Goal: Task Accomplishment & Management: Use online tool/utility

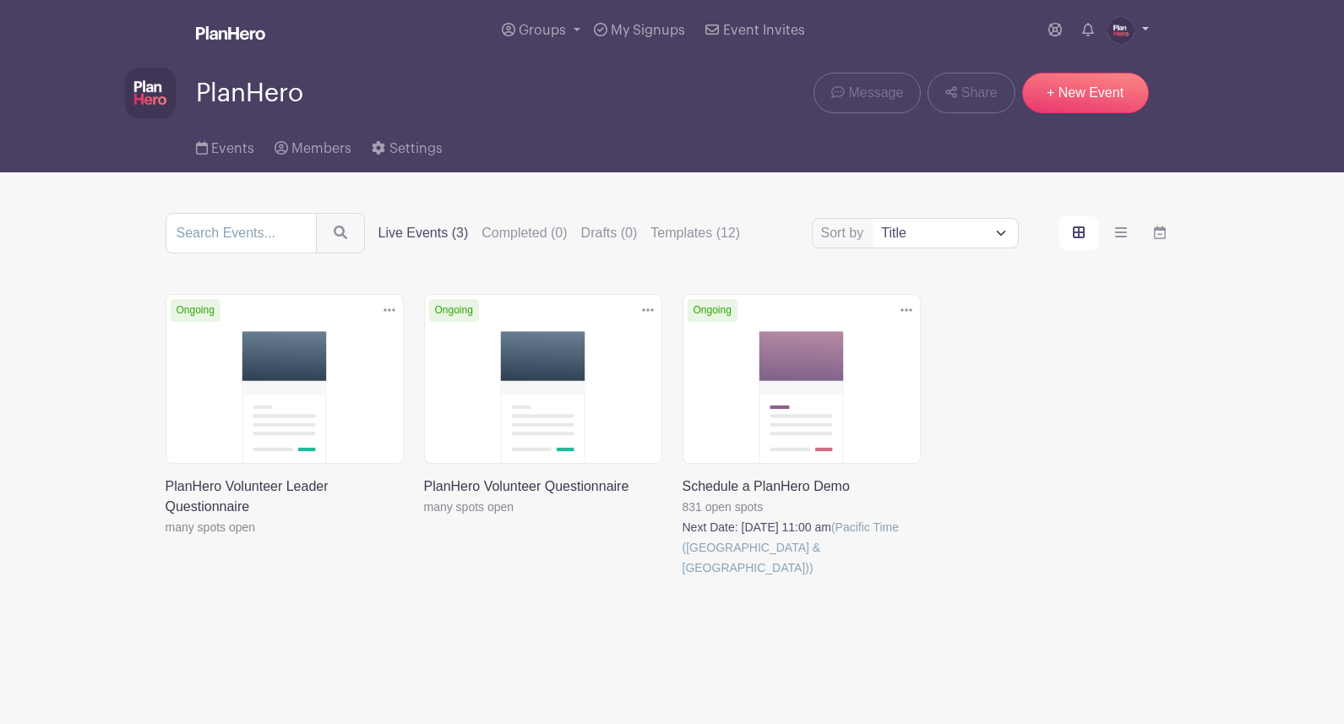
click at [1115, 26] on img at bounding box center [1121, 30] width 27 height 27
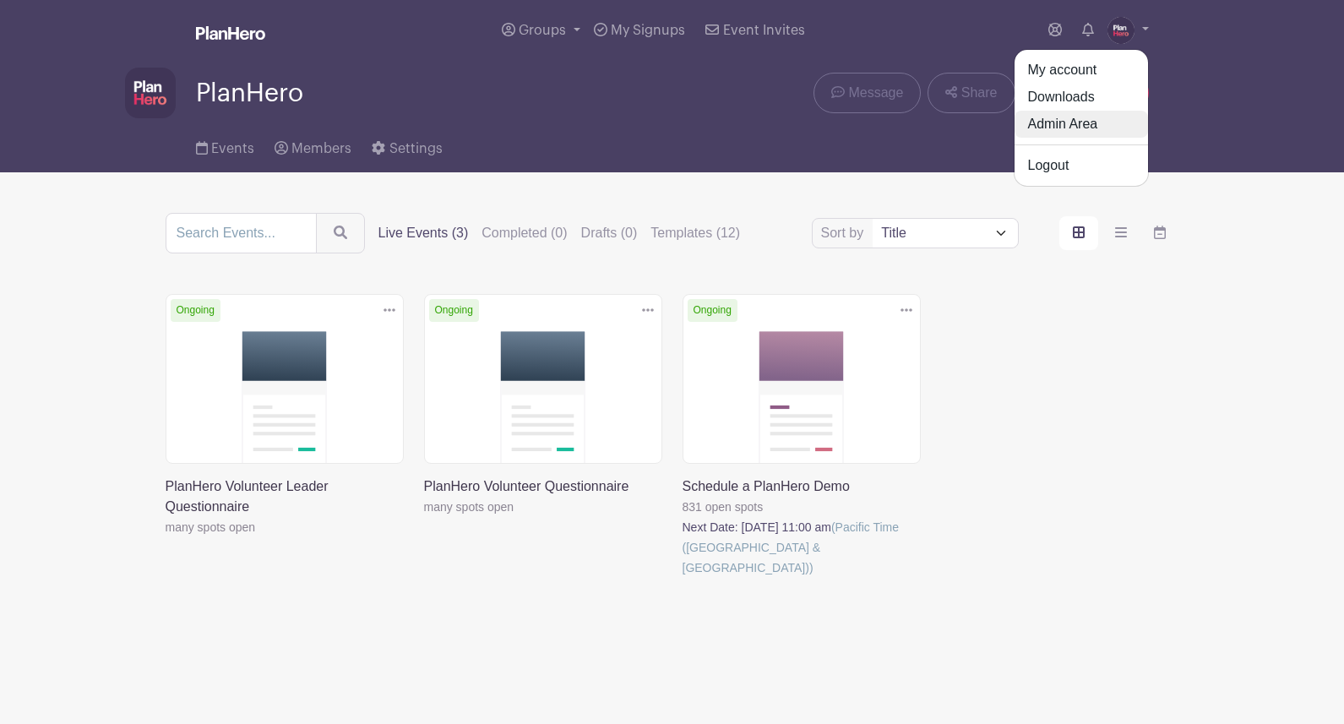
drag, startPoint x: 1079, startPoint y: 125, endPoint x: 1005, endPoint y: 133, distance: 74.8
click at [1078, 125] on link "Admin Area" at bounding box center [1082, 124] width 134 height 27
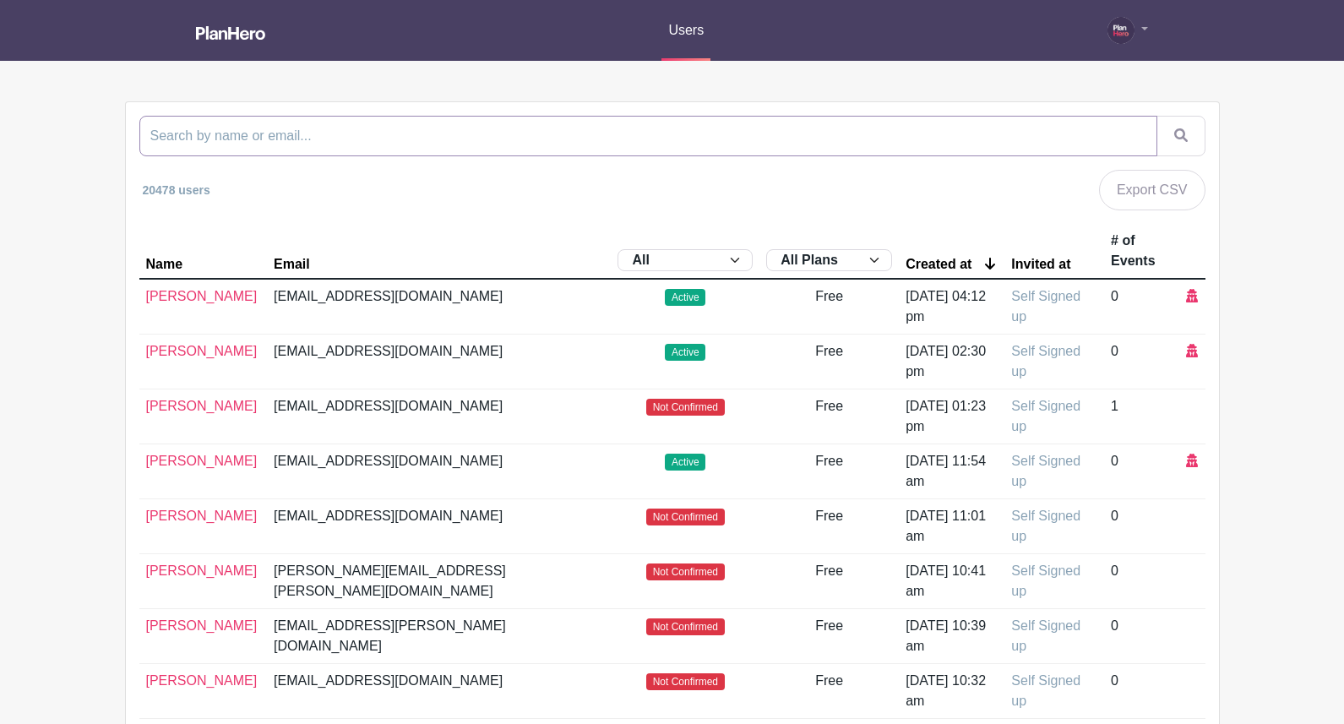
click at [340, 134] on input "search" at bounding box center [648, 136] width 1018 height 41
paste input "[EMAIL_ADDRESS][DOMAIN_NAME]"
type input "[EMAIL_ADDRESS][DOMAIN_NAME]"
click at [1157, 116] on button "submit" at bounding box center [1181, 136] width 49 height 41
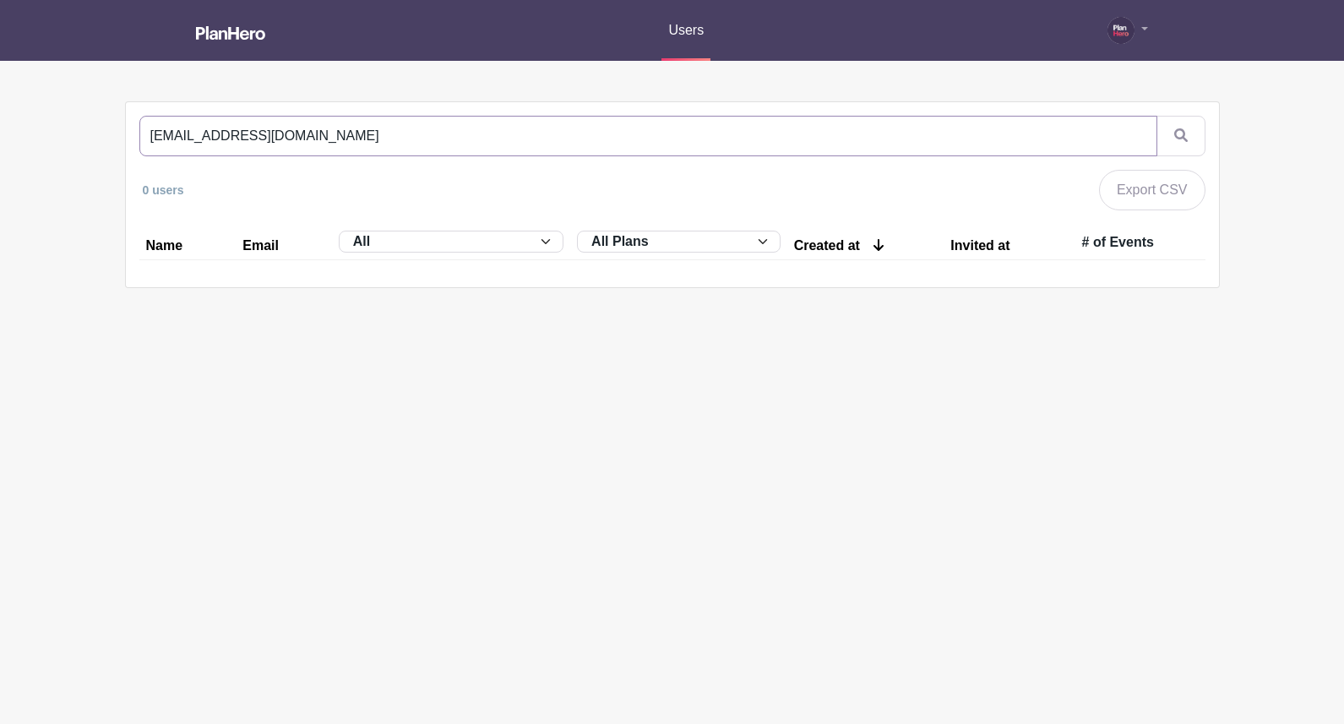
drag, startPoint x: 202, startPoint y: 136, endPoint x: 131, endPoint y: 135, distance: 71.0
click at [131, 135] on div "[EMAIL_ADDRESS][DOMAIN_NAME] 0 users Export CSV Name Email All Active Inactive …" at bounding box center [673, 194] width 1094 height 185
type input "@[DOMAIN_NAME]"
click at [1157, 116] on button "submit" at bounding box center [1181, 136] width 49 height 41
drag, startPoint x: 246, startPoint y: 140, endPoint x: 126, endPoint y: 141, distance: 120.0
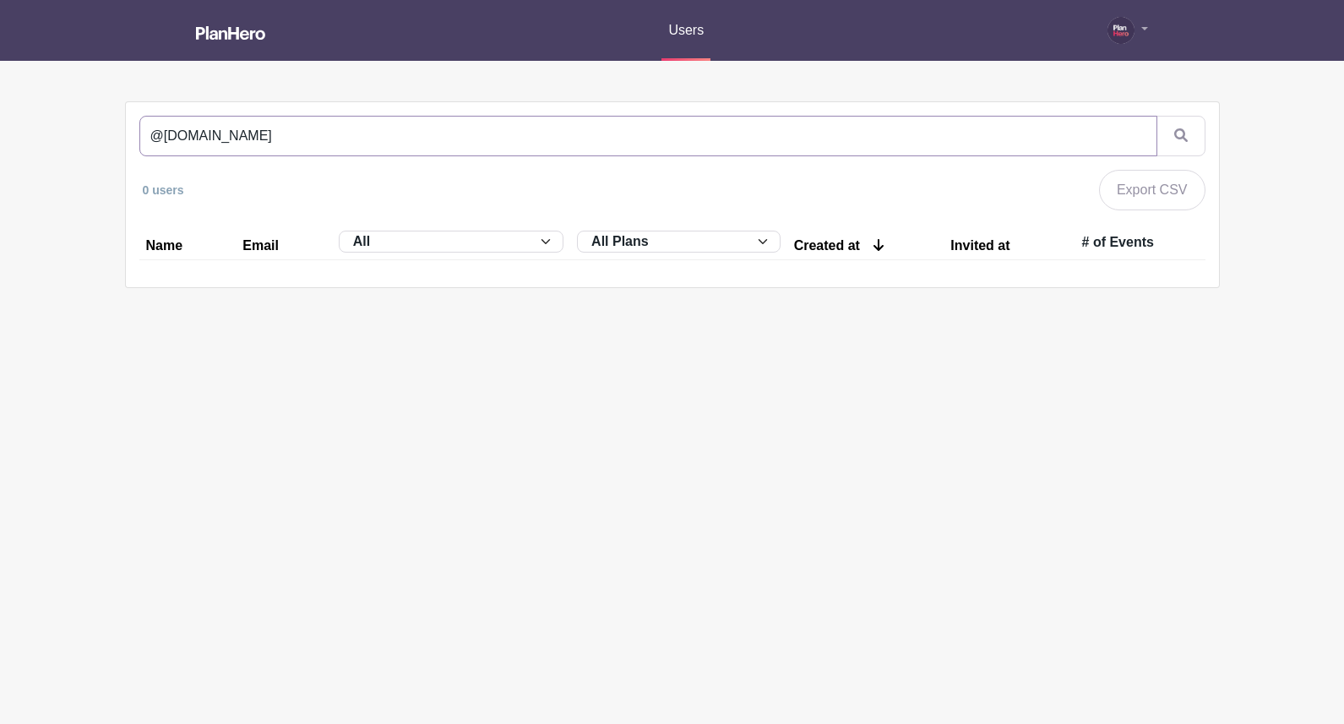
click at [126, 142] on div "@[DOMAIN_NAME] 0 users Export CSV Name Email All Active Inactive Invited to Sig…" at bounding box center [673, 194] width 1094 height 185
paste input "accounts"
type input "[EMAIL_ADDRESS][DOMAIN_NAME]"
click at [1157, 116] on button "submit" at bounding box center [1181, 136] width 49 height 41
click at [1137, 135] on input "[EMAIL_ADDRESS][DOMAIN_NAME]" at bounding box center [648, 136] width 1018 height 41
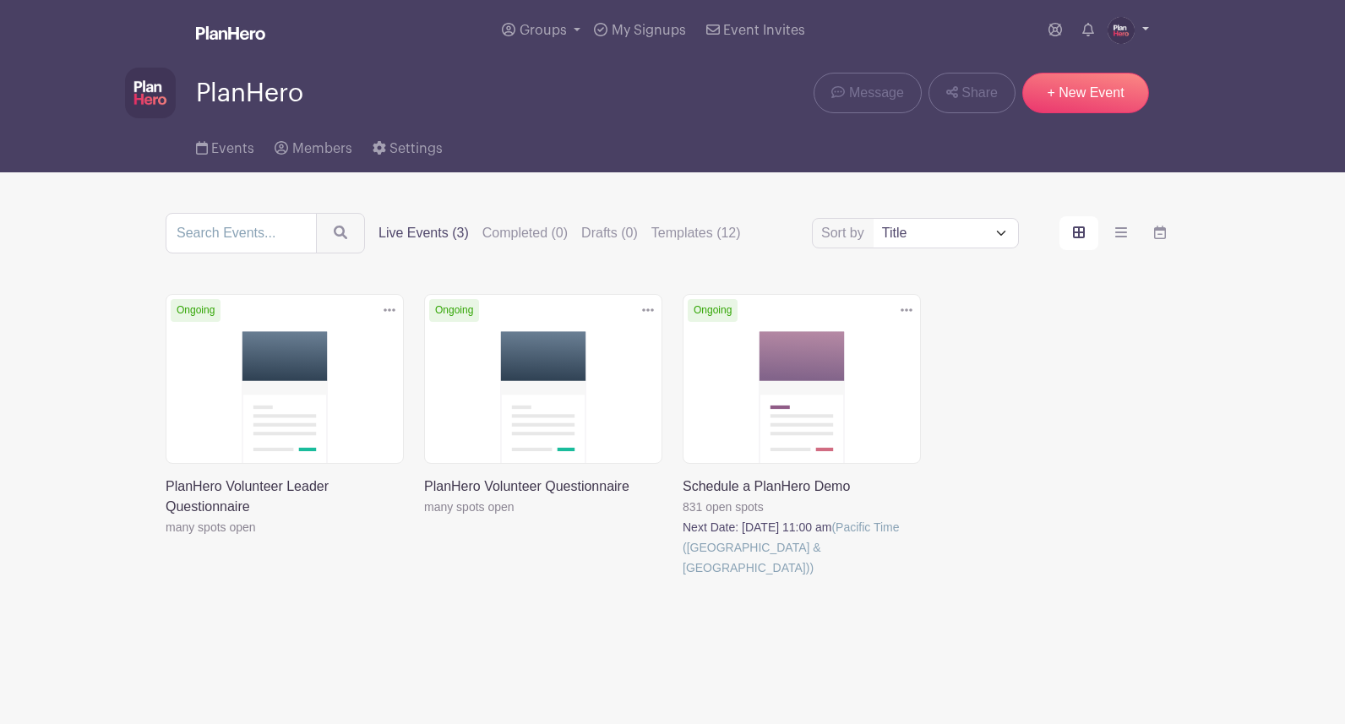
drag, startPoint x: 1124, startPoint y: 31, endPoint x: 1117, endPoint y: 51, distance: 20.6
click at [1123, 32] on img at bounding box center [1121, 30] width 27 height 27
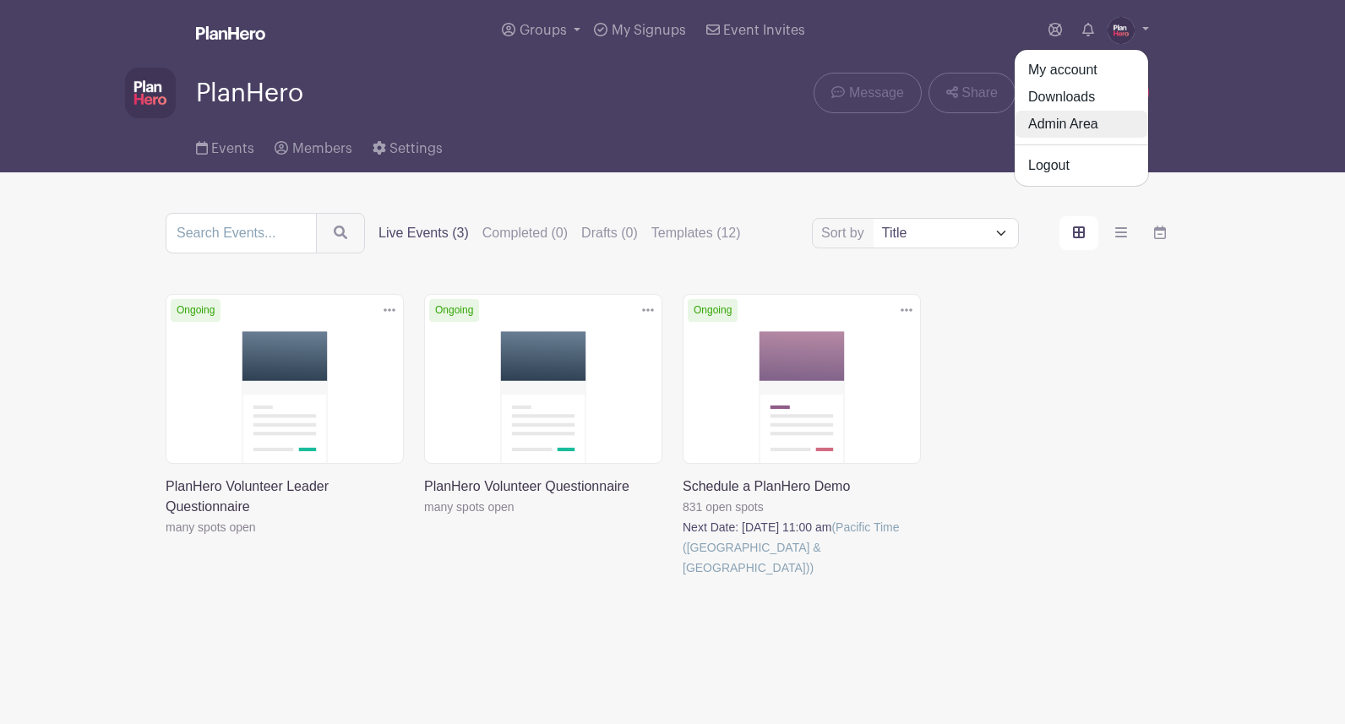
drag, startPoint x: 1102, startPoint y: 129, endPoint x: 1067, endPoint y: 147, distance: 38.9
click at [1102, 129] on link "Admin Area" at bounding box center [1082, 124] width 134 height 27
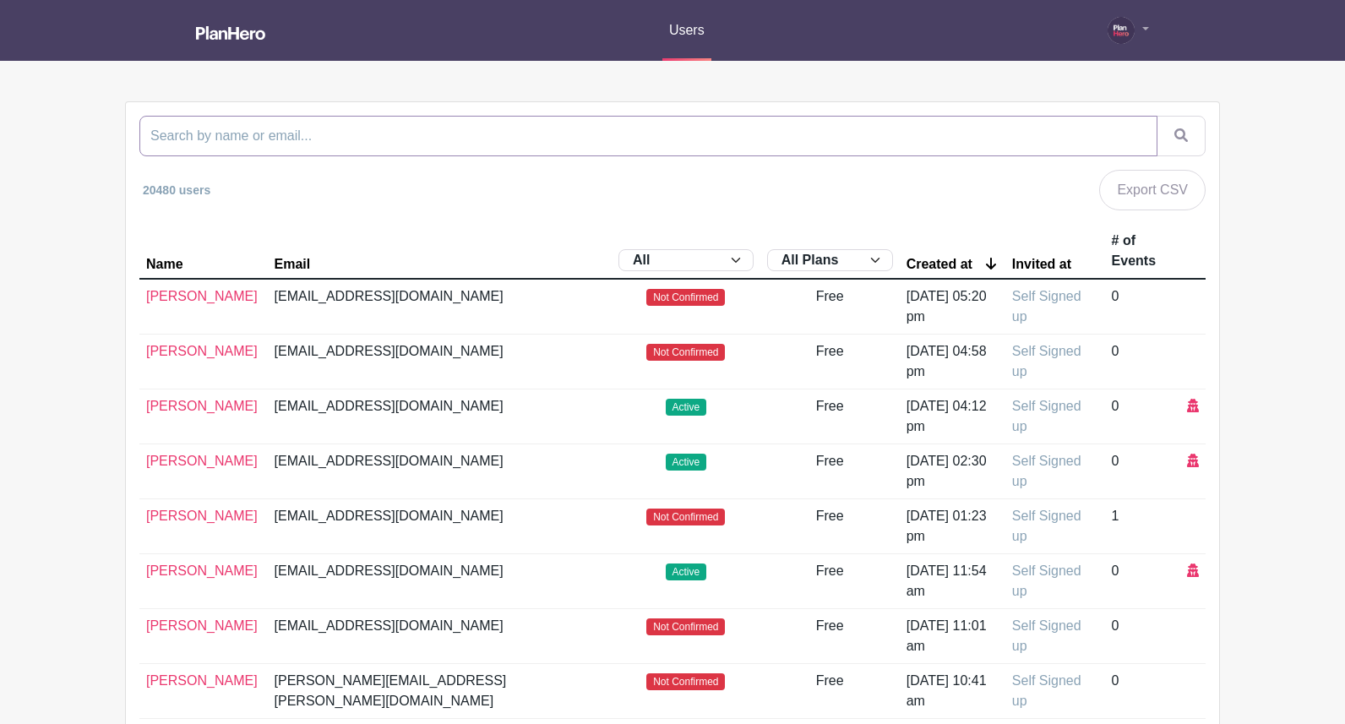
click at [823, 139] on input "search" at bounding box center [648, 136] width 1018 height 41
type input "apostle"
click at [1157, 116] on button "submit" at bounding box center [1181, 136] width 49 height 41
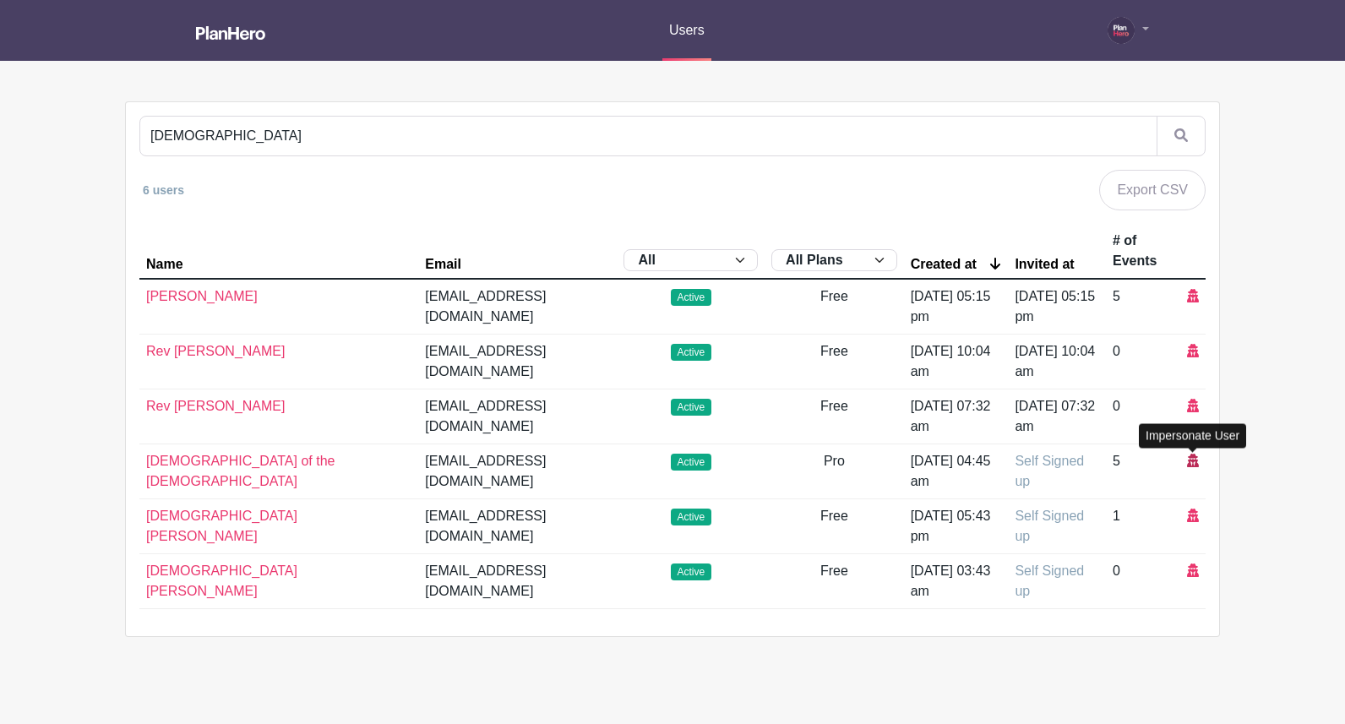
click at [1196, 463] on icon at bounding box center [1193, 461] width 12 height 14
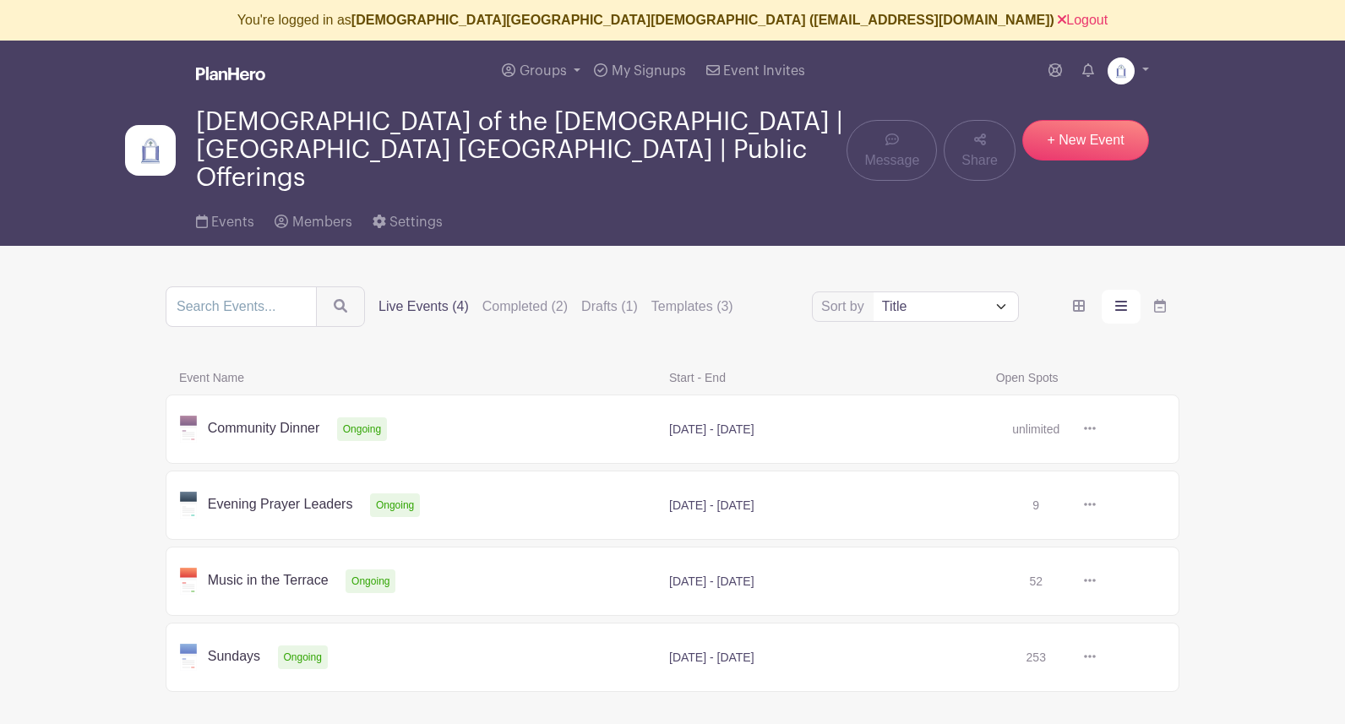
click at [1096, 429] on link at bounding box center [1096, 429] width 0 height 0
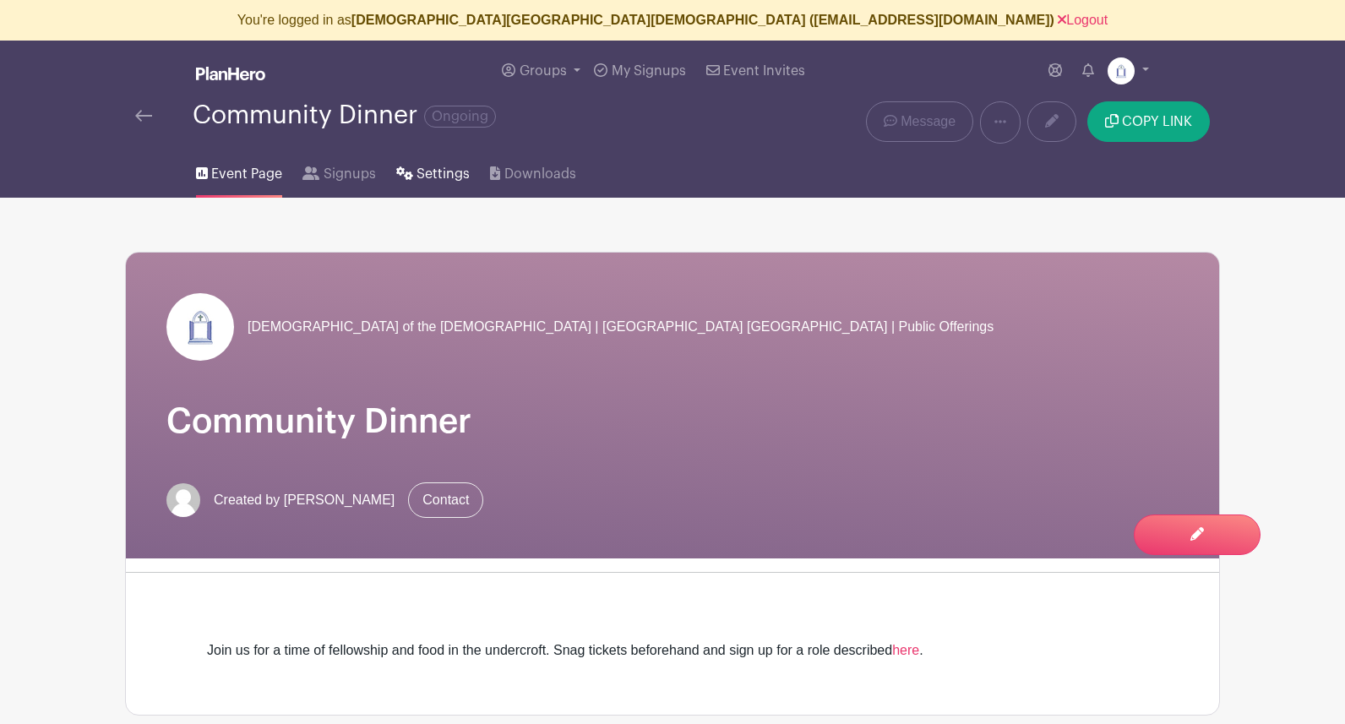
click at [440, 171] on span "Settings" at bounding box center [443, 174] width 53 height 20
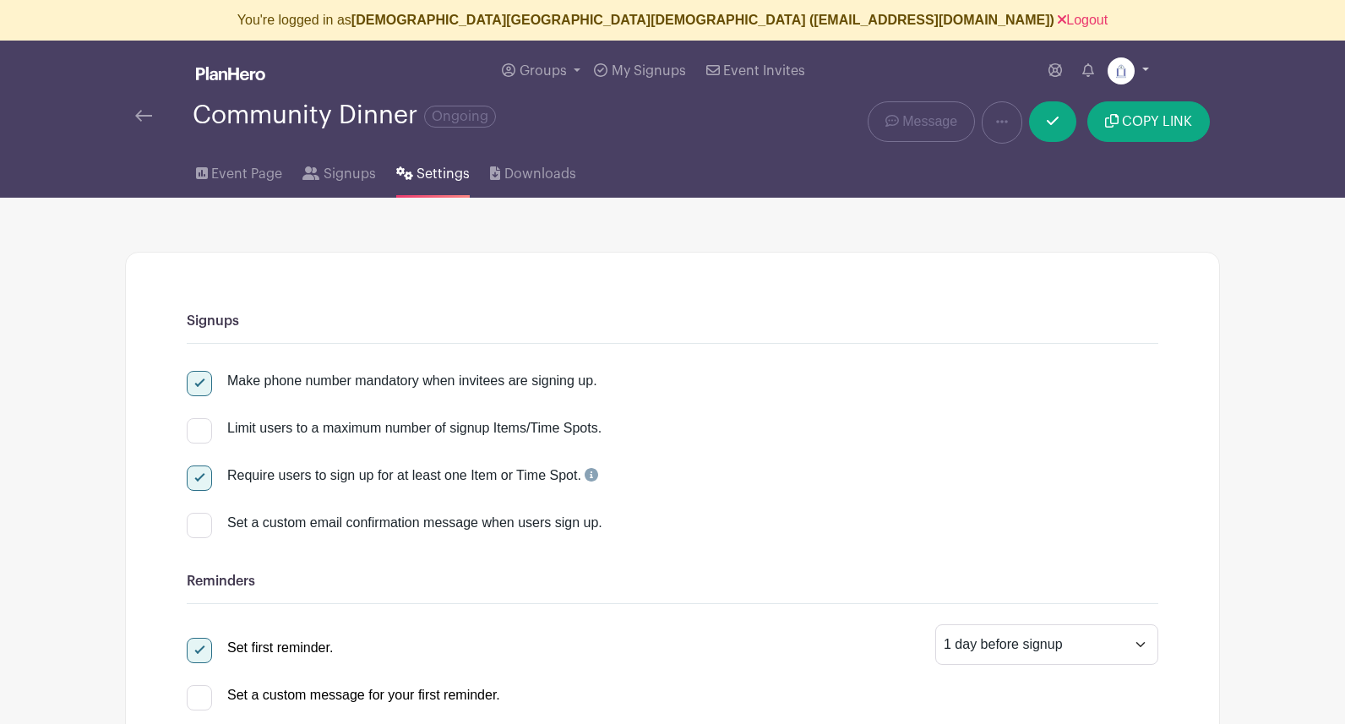
click at [1116, 71] on img at bounding box center [1121, 70] width 27 height 27
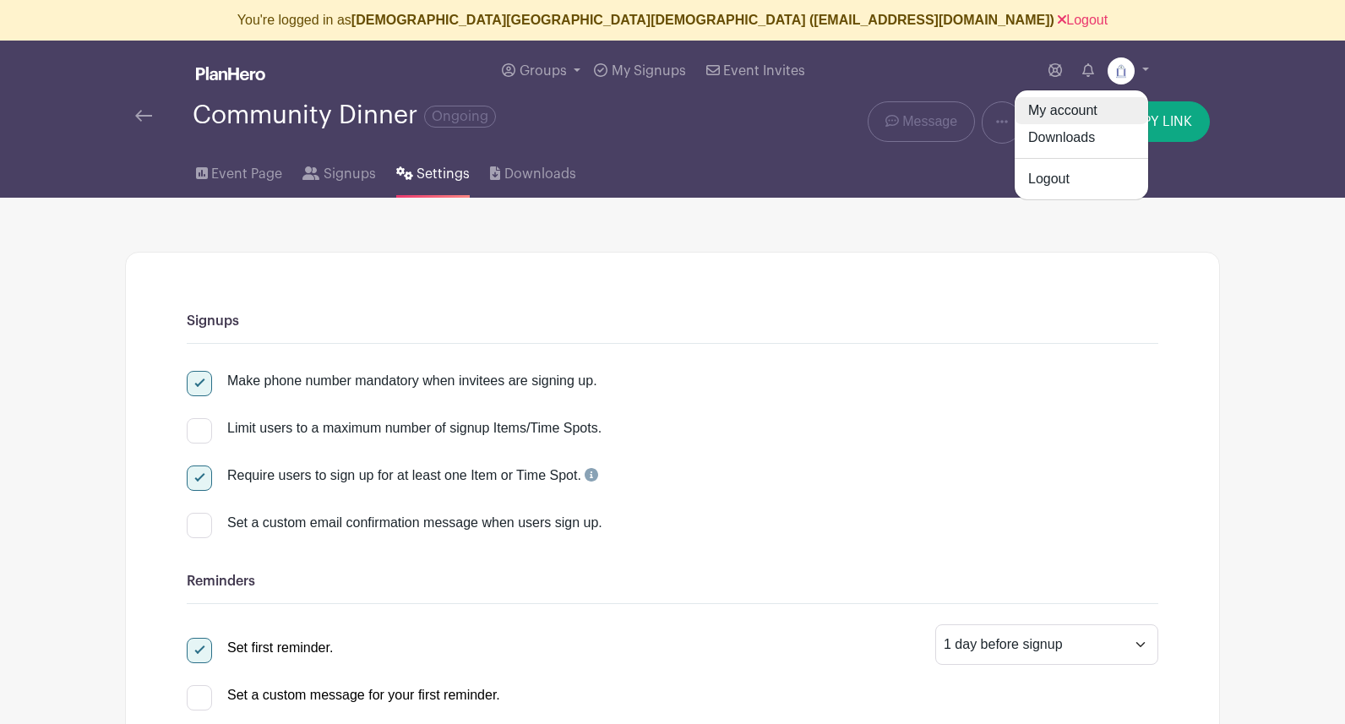
click at [1078, 112] on link "My account" at bounding box center [1082, 110] width 134 height 27
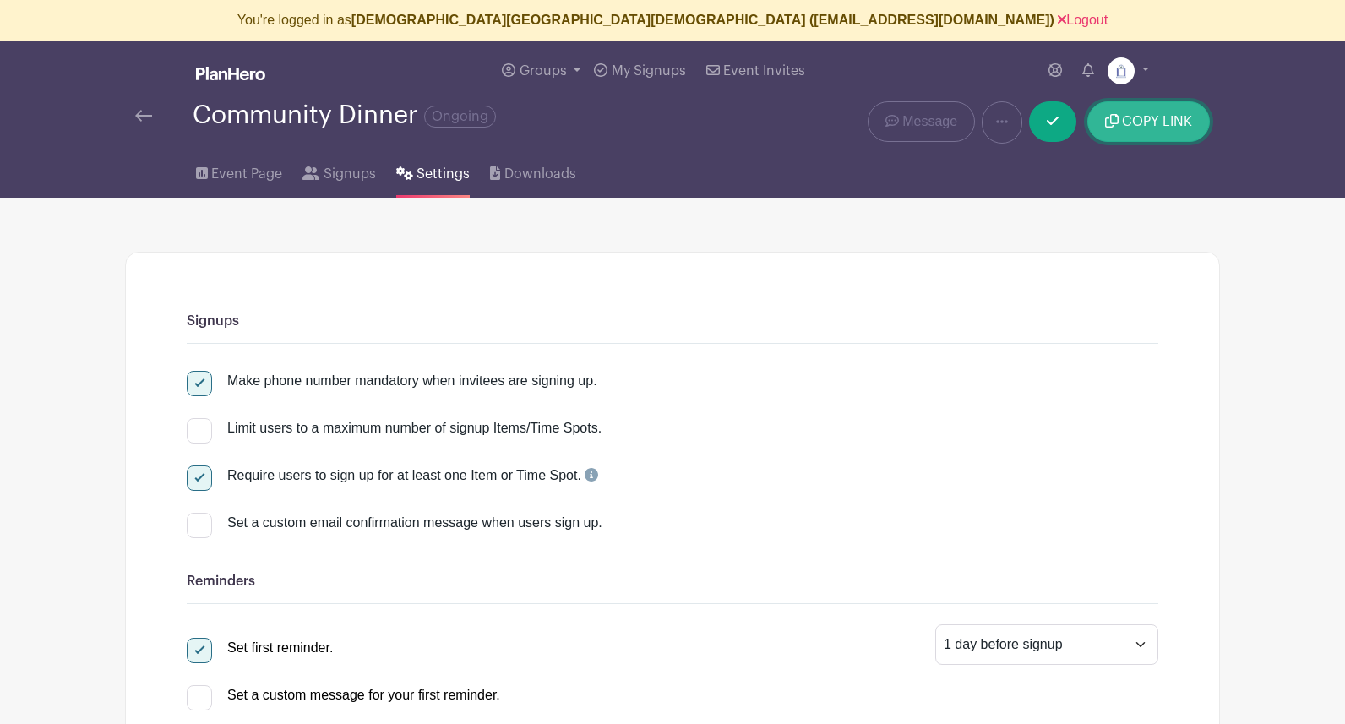
click at [1159, 121] on span "COPY LINK" at bounding box center [1157, 122] width 70 height 14
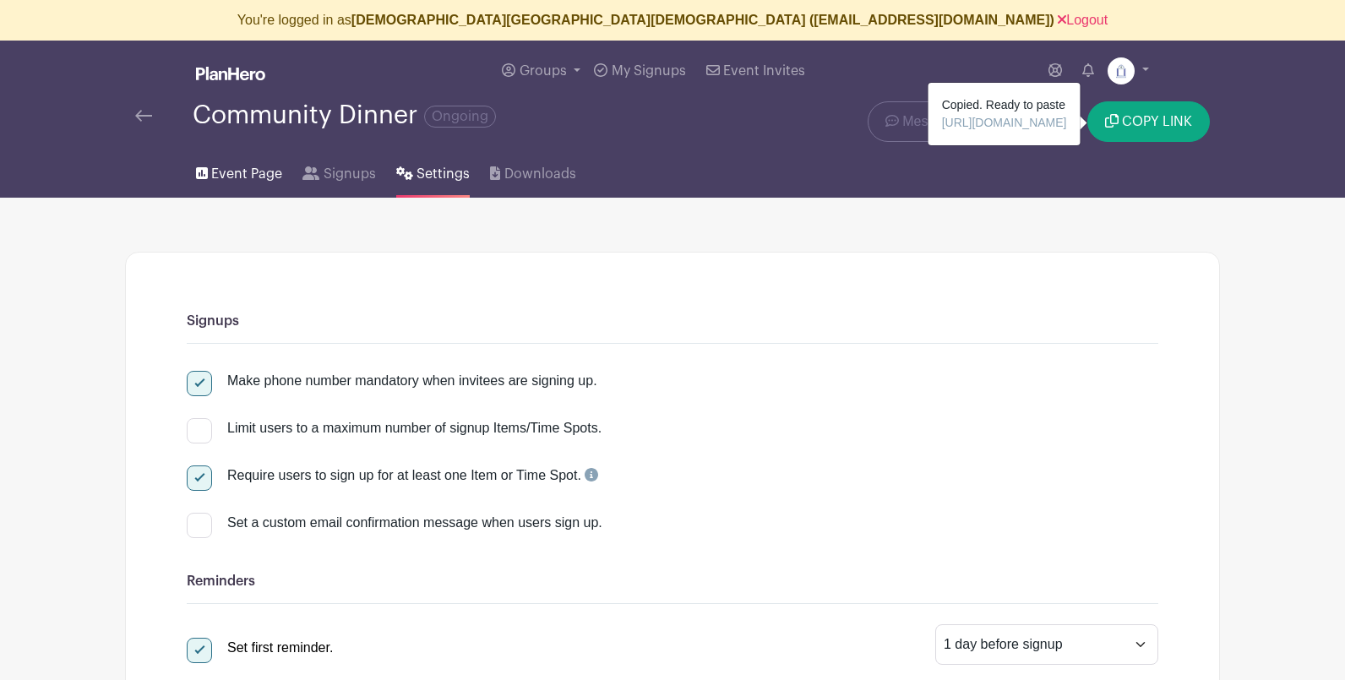
click at [255, 177] on span "Event Page" at bounding box center [246, 174] width 71 height 20
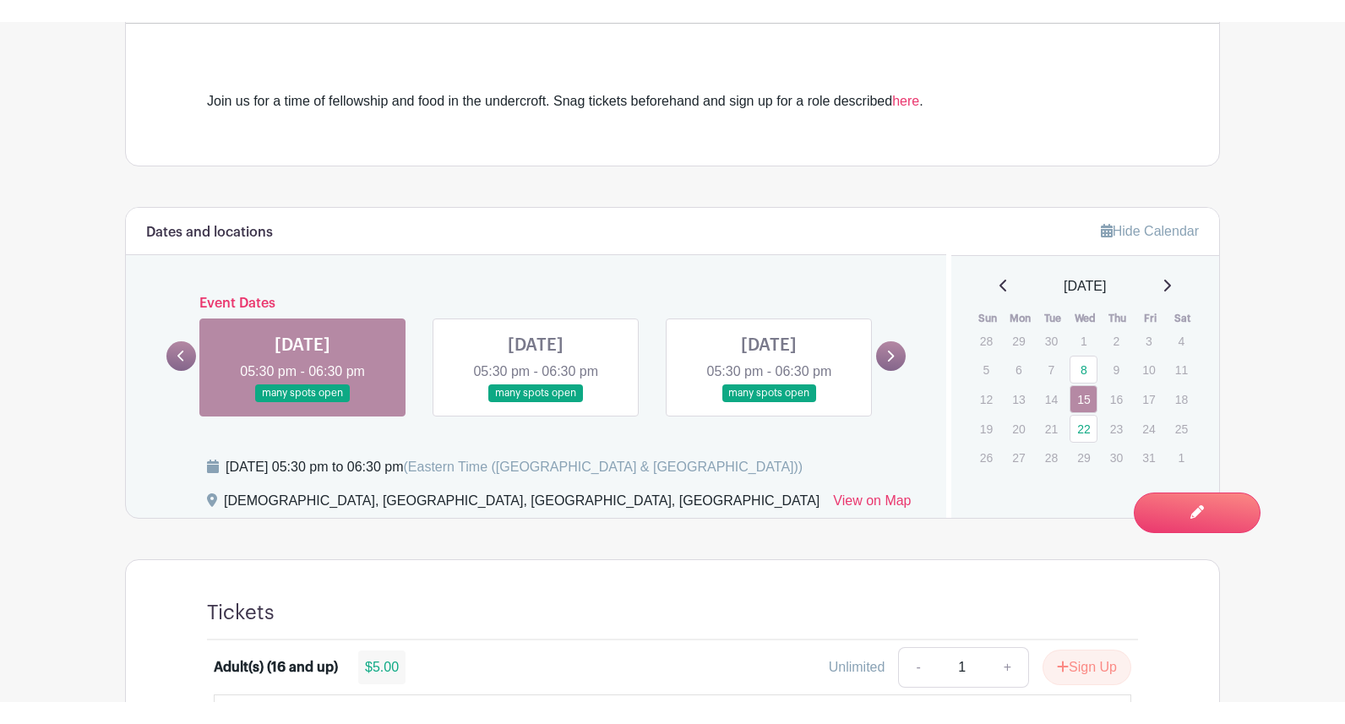
scroll to position [566, 0]
